Goal: Information Seeking & Learning: Learn about a topic

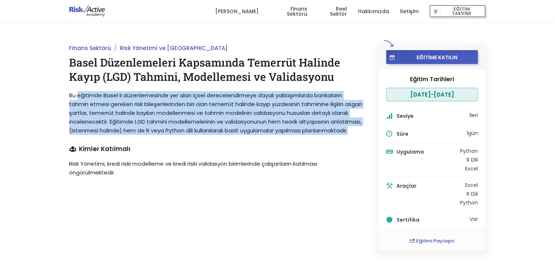
drag, startPoint x: 77, startPoint y: 93, endPoint x: 339, endPoint y: 137, distance: 265.8
click at [339, 135] on p "Bu eğitimde Basel II düzenlemesinde yer alan içsel derecelendirmeye dayalı yakl…" at bounding box center [215, 113] width 293 height 44
click at [198, 125] on span "Bu eğitimde Basel II düzenlemesinde yer alan içsel derecelendirmeye dayalı yakl…" at bounding box center [215, 112] width 293 height 43
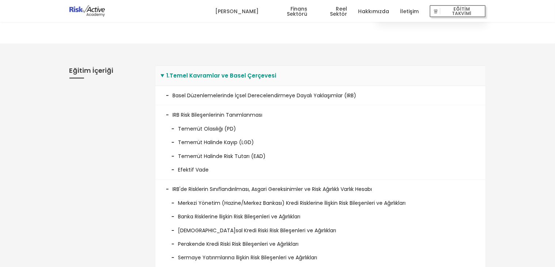
scroll to position [219, 0]
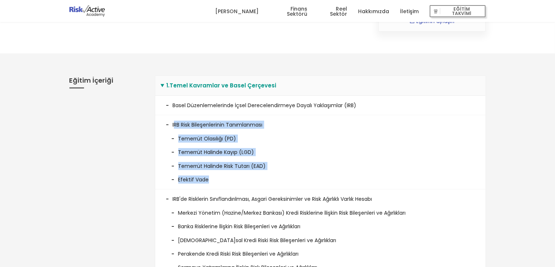
drag, startPoint x: 173, startPoint y: 125, endPoint x: 290, endPoint y: 174, distance: 126.6
click at [290, 174] on li "IRB Risk Bileşenlerinin Tanımlanması Temerrüt Olasılığı (PD) Temerrüt Halinde K…" at bounding box center [320, 152] width 330 height 74
click at [283, 140] on li "Temerrüt Olasılığı (PD)" at bounding box center [320, 136] width 308 height 14
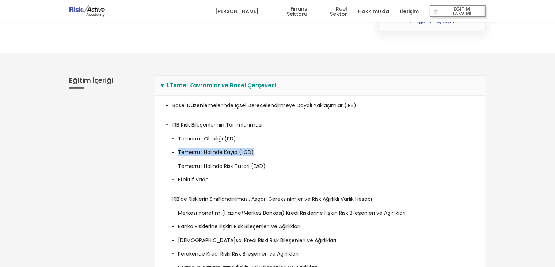
drag, startPoint x: 179, startPoint y: 151, endPoint x: 275, endPoint y: 153, distance: 96.5
click at [275, 153] on li "Temerrüt Halinde Kayıp (LGD)" at bounding box center [320, 150] width 308 height 14
drag, startPoint x: 180, startPoint y: 163, endPoint x: 284, endPoint y: 168, distance: 103.9
click at [284, 168] on li "Temerrüt Halinde Risk Tutarı (EAD)" at bounding box center [320, 163] width 308 height 14
drag, startPoint x: 267, startPoint y: 150, endPoint x: 162, endPoint y: 151, distance: 104.5
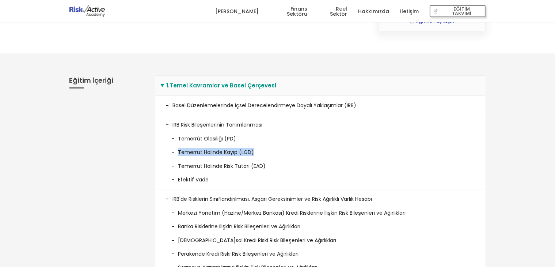
click at [162, 151] on li "IRB Risk Bileşenlerinin Tanımlanması Temerrüt Olasılığı (PD) Temerrüt Halinde K…" at bounding box center [320, 152] width 330 height 74
click at [296, 152] on li "Temerrüt Halinde Kayıp (LGD)" at bounding box center [320, 150] width 308 height 14
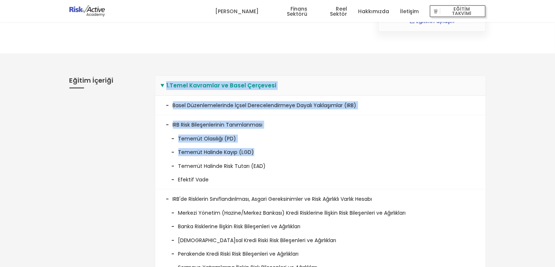
drag, startPoint x: 291, startPoint y: 152, endPoint x: 145, endPoint y: 143, distance: 146.8
click at [311, 143] on li "Temerrüt Halinde Kayıp (LGD)" at bounding box center [320, 150] width 308 height 14
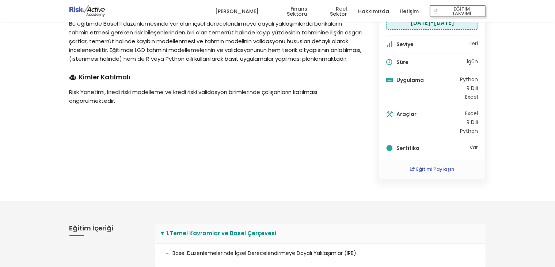
scroll to position [0, 0]
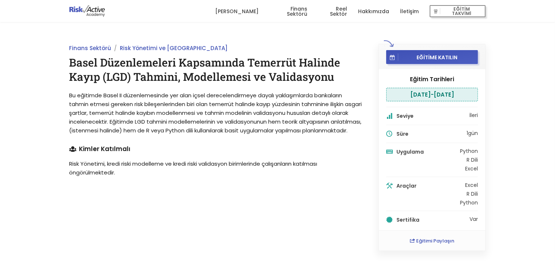
drag, startPoint x: 39, startPoint y: 2, endPoint x: 266, endPoint y: 41, distance: 230.3
click at [266, 41] on div "Finans Sektörü Risk Yönetimi ve [GEOGRAPHIC_DATA] Basel Düzenlemeleri Kapsamınd…" at bounding box center [277, 147] width 555 height 251
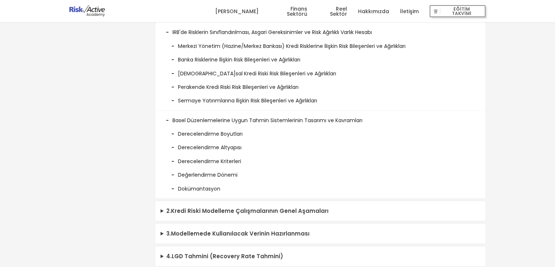
scroll to position [402, 0]
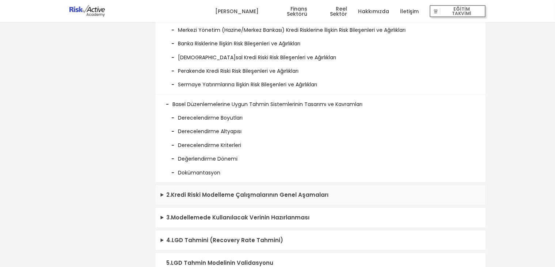
click at [229, 192] on summary "2 . Kredi Riski Modelleme Çalışmalarının Genel Aşamaları" at bounding box center [320, 195] width 330 height 20
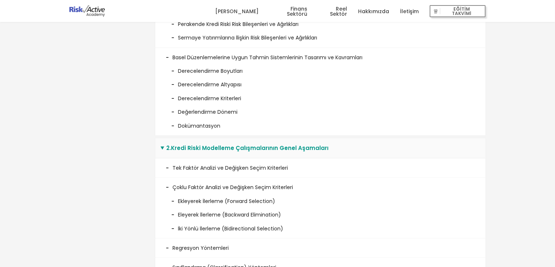
scroll to position [512, 0]
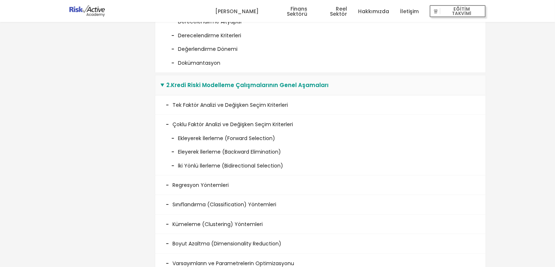
click at [249, 87] on summary "2 . Kredi Riski Modelleme Çalışmalarının Genel Aşamaları" at bounding box center [320, 85] width 330 height 20
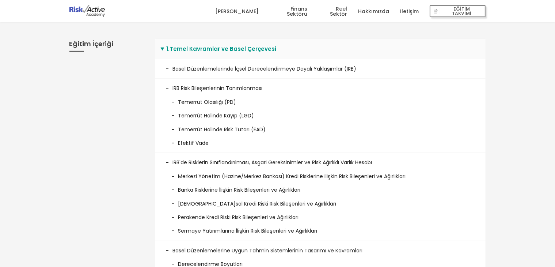
scroll to position [0, 0]
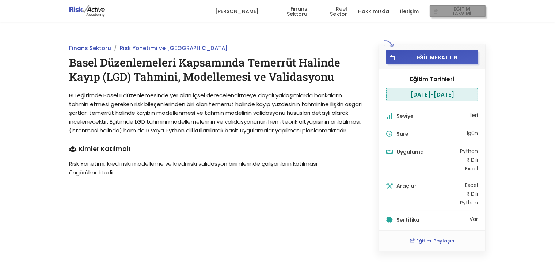
click at [458, 12] on span "EĞİTİM TAKVİMİ" at bounding box center [461, 11] width 42 height 10
click at [459, 14] on span "EĞİTİM TAKVİMİ" at bounding box center [461, 11] width 42 height 10
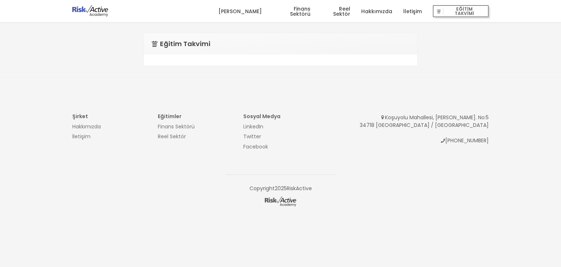
click at [302, 10] on link "Finans Sektörü" at bounding box center [292, 11] width 38 height 22
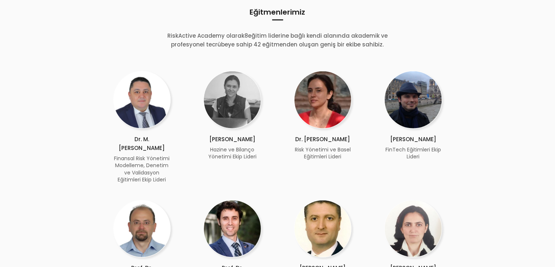
scroll to position [219, 0]
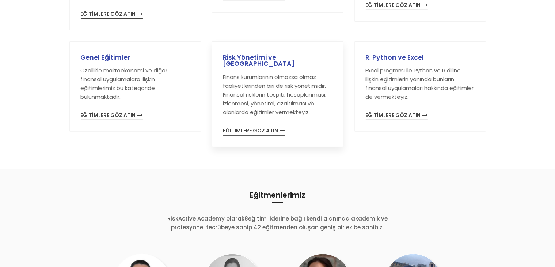
click at [276, 55] on h3 "Risk Yönetimi ve [GEOGRAPHIC_DATA]" at bounding box center [277, 60] width 109 height 13
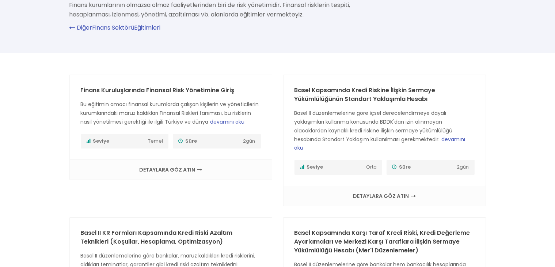
scroll to position [73, 0]
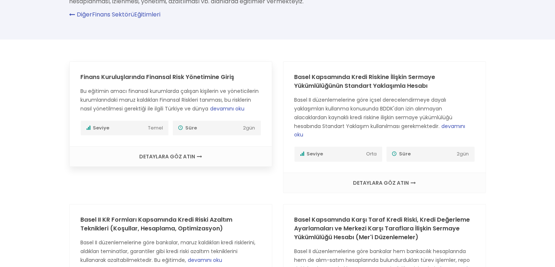
click at [182, 155] on span "DETAYLARA GÖZ ATIN" at bounding box center [171, 156] width 188 height 5
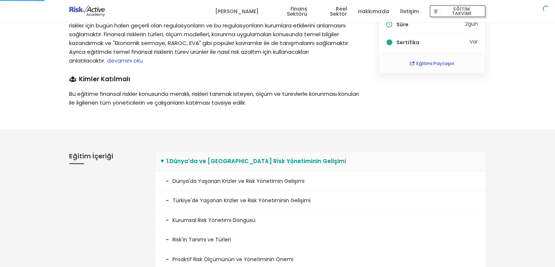
scroll to position [219, 0]
